Goal: Navigation & Orientation: Find specific page/section

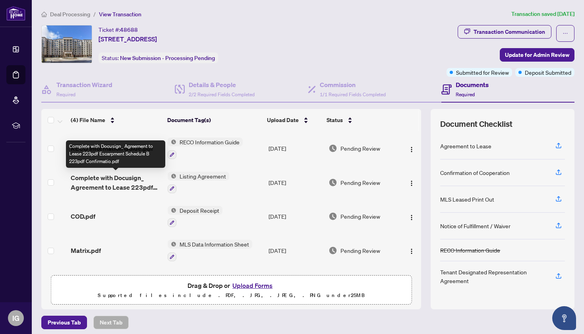
click at [134, 181] on span "Complete with Docusign_ Agreement to Lease 223pdf Escarpment Schedule B 223pdf …" at bounding box center [116, 182] width 91 height 19
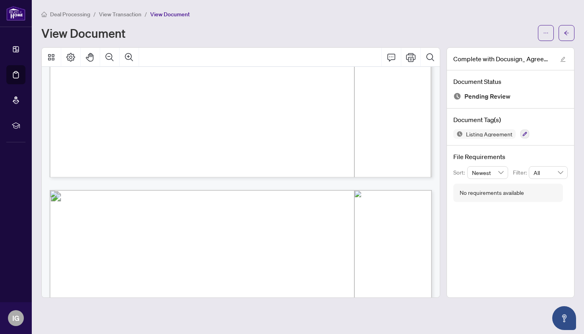
scroll to position [2420, 0]
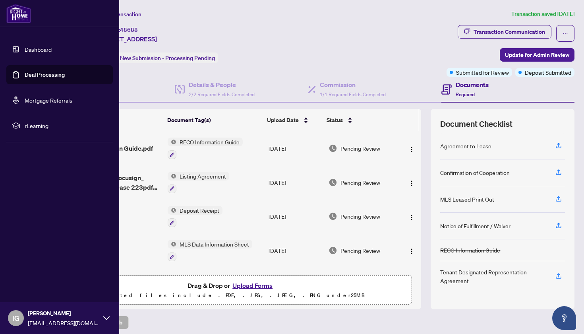
click at [42, 72] on link "Deal Processing" at bounding box center [45, 74] width 40 height 7
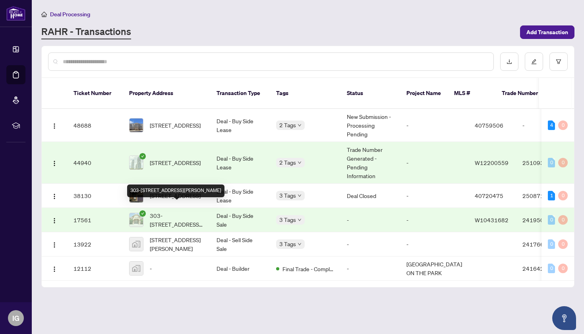
click at [190, 211] on span "303-[STREET_ADDRESS][PERSON_NAME]" at bounding box center [177, 219] width 54 height 17
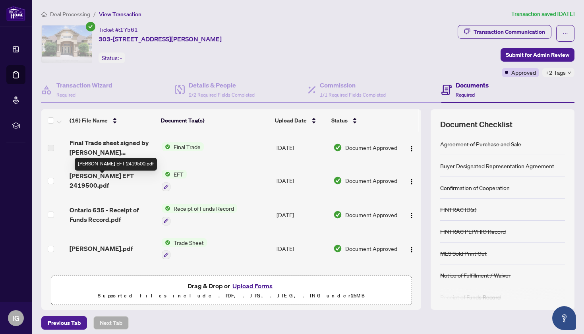
click at [108, 180] on span "[PERSON_NAME] EFT 2419500.pdf" at bounding box center [112, 180] width 85 height 19
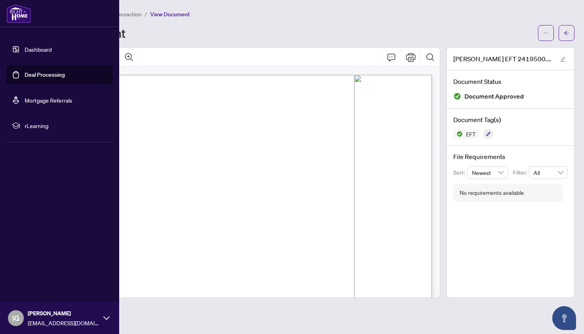
click at [37, 75] on link "Deal Processing" at bounding box center [45, 74] width 40 height 7
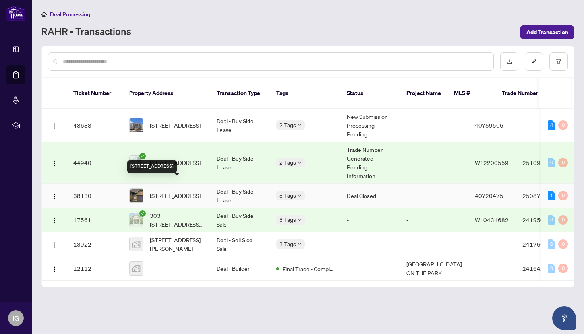
click at [181, 191] on span "[STREET_ADDRESS]" at bounding box center [175, 195] width 51 height 9
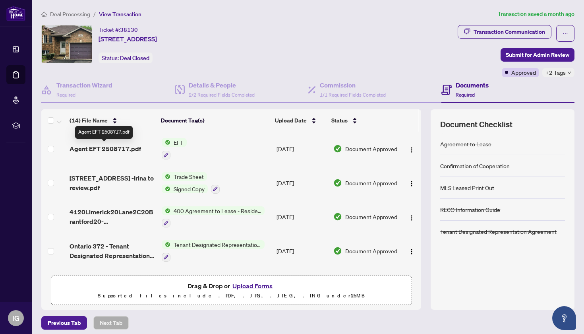
click at [111, 147] on span "Agent EFT 2508717.pdf" at bounding box center [106, 149] width 72 height 10
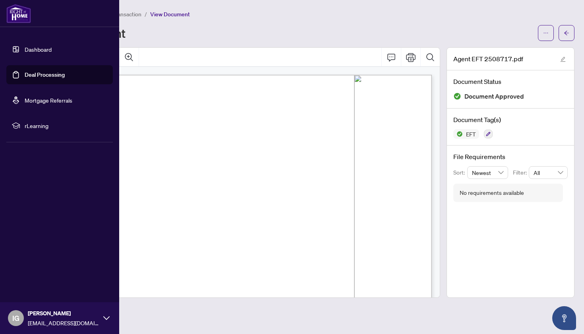
click at [37, 73] on link "Deal Processing" at bounding box center [45, 74] width 40 height 7
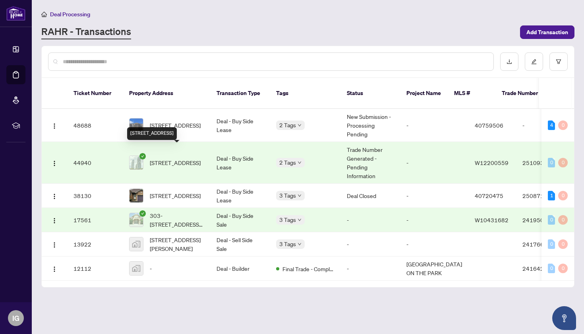
click at [174, 158] on span "[STREET_ADDRESS]" at bounding box center [175, 162] width 51 height 9
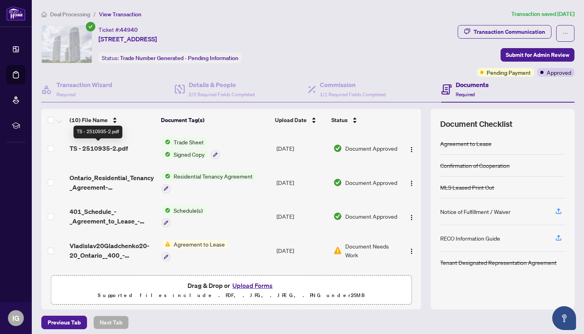
click at [113, 147] on span "TS - 2510935-2.pdf" at bounding box center [99, 148] width 58 height 10
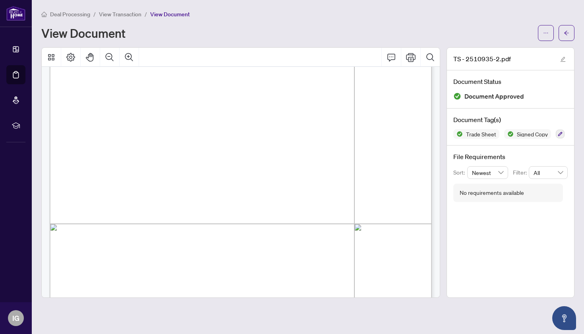
scroll to position [157, 0]
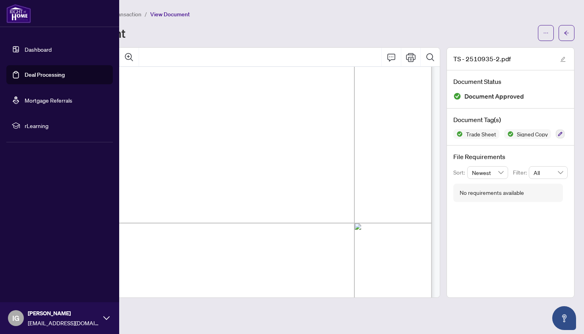
click at [53, 74] on link "Deal Processing" at bounding box center [45, 74] width 40 height 7
